Goal: Information Seeking & Learning: Check status

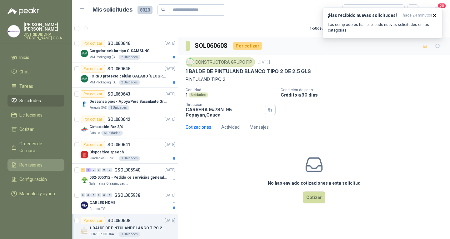
click at [32, 159] on link "Remisiones" at bounding box center [35, 165] width 57 height 12
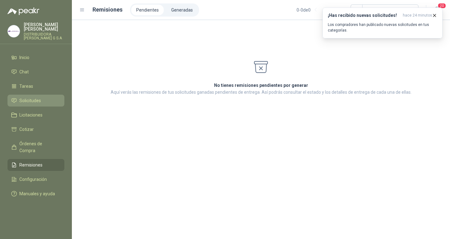
click at [20, 95] on link "Solicitudes" at bounding box center [35, 101] width 57 height 12
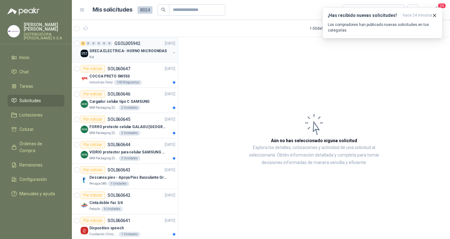
click at [145, 52] on p "GRECA ELECTRICA- HORNO MICROONDAS" at bounding box center [127, 51] width 77 height 6
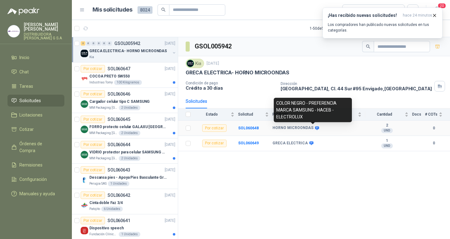
click at [314, 130] on icon at bounding box center [316, 128] width 5 height 5
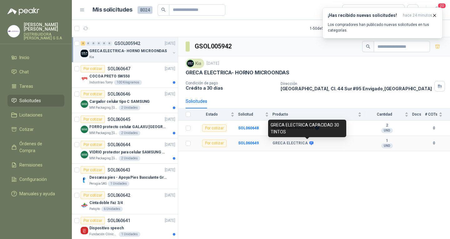
click at [310, 145] on icon at bounding box center [311, 143] width 5 height 5
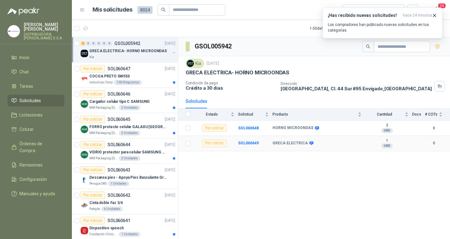
click at [309, 143] on icon at bounding box center [311, 143] width 4 height 4
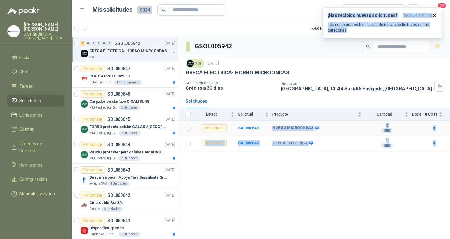
drag, startPoint x: 298, startPoint y: 133, endPoint x: 263, endPoint y: 121, distance: 36.8
click at [263, 121] on body "[PERSON_NAME] DISTRIBUIDORA [PERSON_NAME] G S.A Inicio Chat Tareas Solicitudes …" at bounding box center [225, 119] width 450 height 239
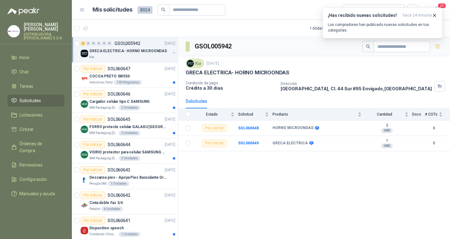
drag, startPoint x: 300, startPoint y: 170, endPoint x: 292, endPoint y: 146, distance: 25.6
click at [299, 170] on div "GSOL005942 Kia [DATE] GRECA ELECTRICA- HORNO MICROONDAS Condición de pago Crédi…" at bounding box center [314, 139] width 272 height 204
click at [314, 129] on icon at bounding box center [316, 128] width 5 height 5
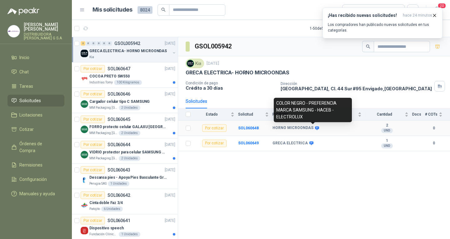
click at [315, 128] on icon at bounding box center [317, 128] width 4 height 4
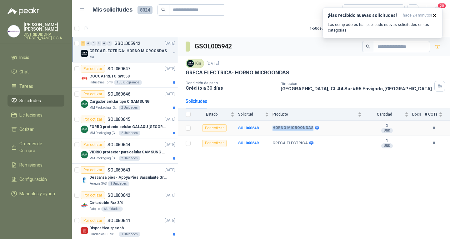
drag, startPoint x: 272, startPoint y: 126, endPoint x: 310, endPoint y: 131, distance: 38.1
click at [310, 131] on tr "Por cotizar SOL060648 HORNO MICROONDAS 2 UND 0" at bounding box center [314, 128] width 272 height 15
copy tr "HORNO MICROONDAS"
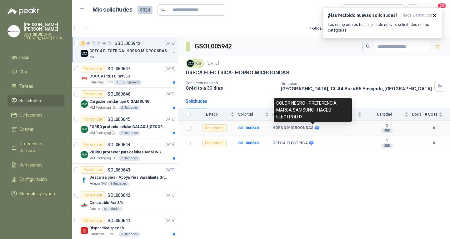
click at [315, 130] on icon at bounding box center [316, 128] width 5 height 5
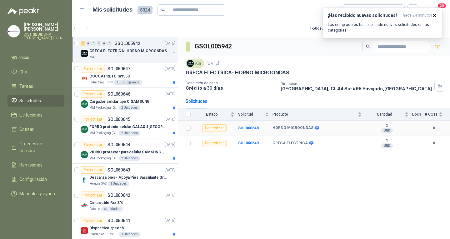
click at [314, 130] on icon at bounding box center [316, 128] width 5 height 5
click at [314, 131] on td "HORNO MICROONDAS" at bounding box center [318, 128] width 93 height 15
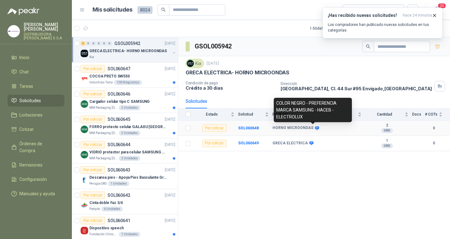
click at [315, 130] on icon at bounding box center [316, 128] width 5 height 5
